Goal: Information Seeking & Learning: Learn about a topic

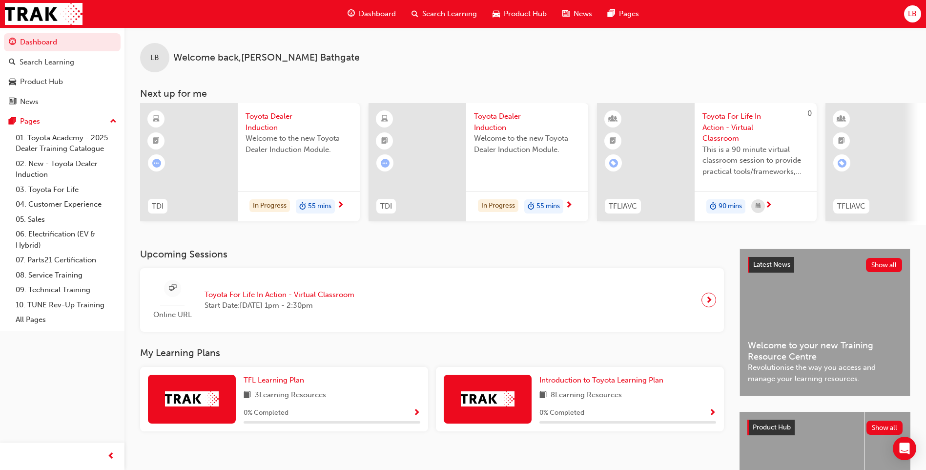
click at [312, 204] on span "55 mins" at bounding box center [319, 206] width 23 height 11
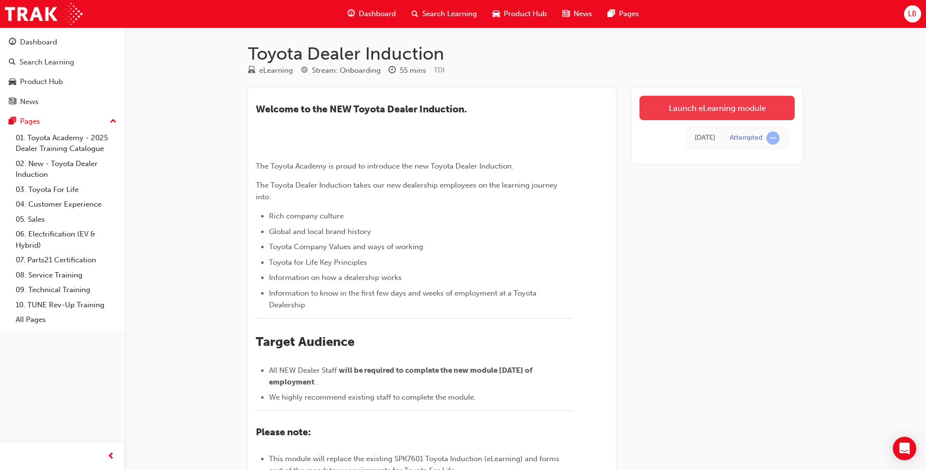
click at [686, 105] on link "Launch eLearning module" at bounding box center [717, 108] width 155 height 24
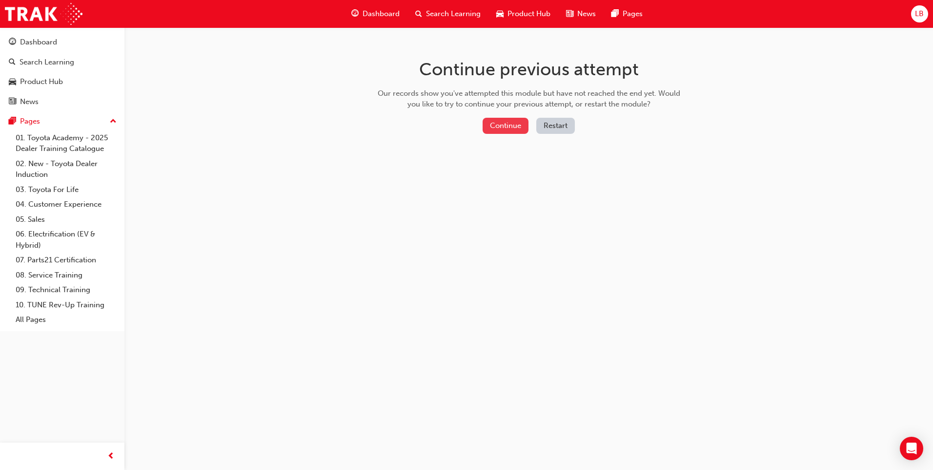
click at [511, 125] on button "Continue" at bounding box center [506, 126] width 46 height 16
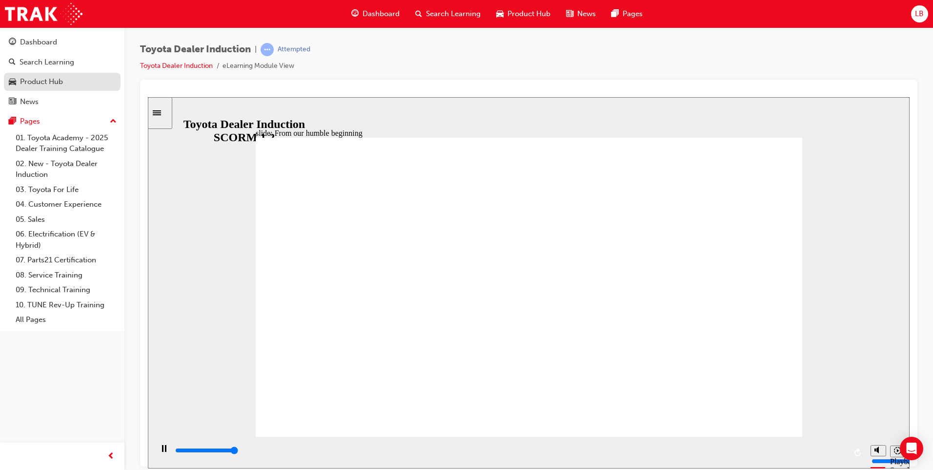
type input "24400"
